Goal: Task Accomplishment & Management: Use online tool/utility

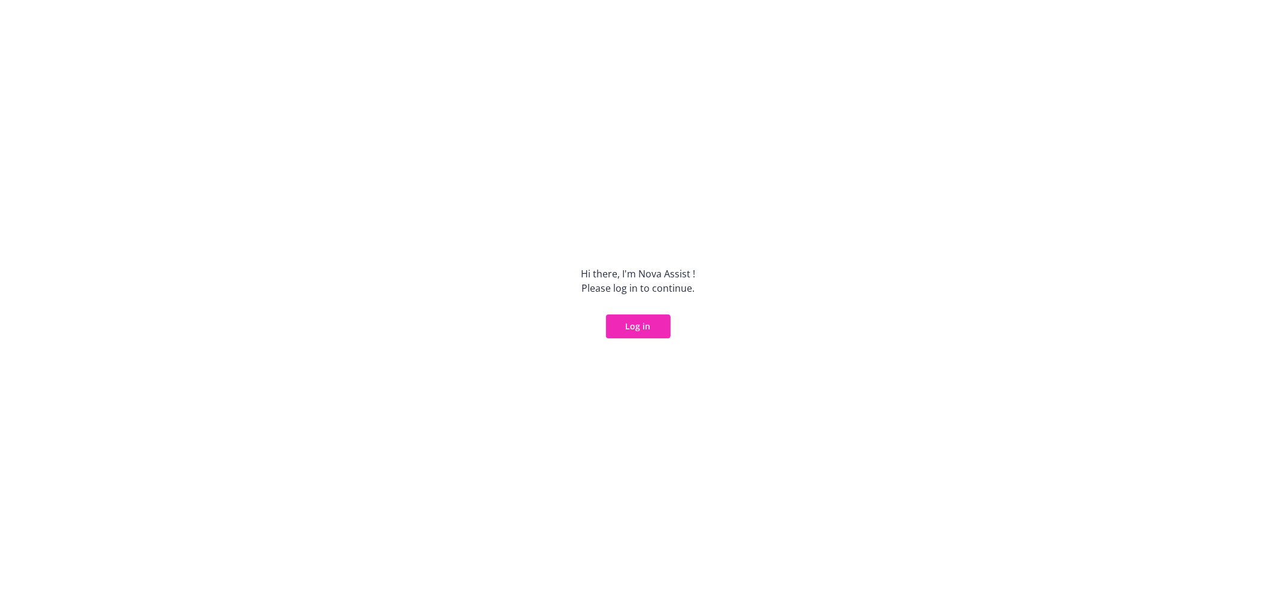
click at [86, 2] on div "Hi there, I ' m Nova Assist ! Please log in to continue. Log in" at bounding box center [638, 302] width 1276 height 605
